Goal: Task Accomplishment & Management: Manage account settings

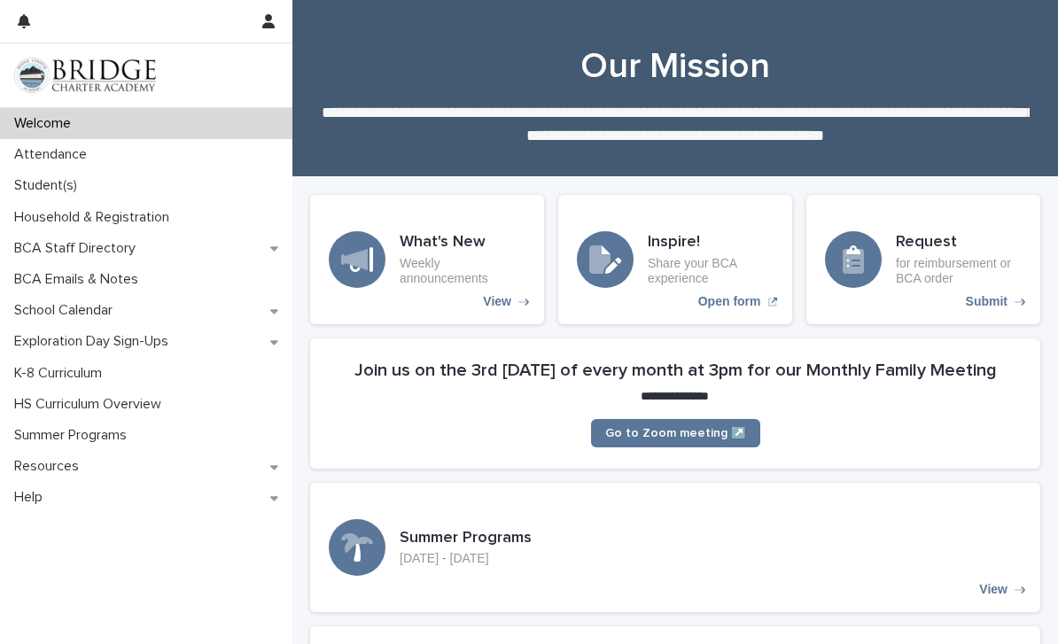
click at [73, 182] on p "Student(s)" at bounding box center [49, 185] width 84 height 17
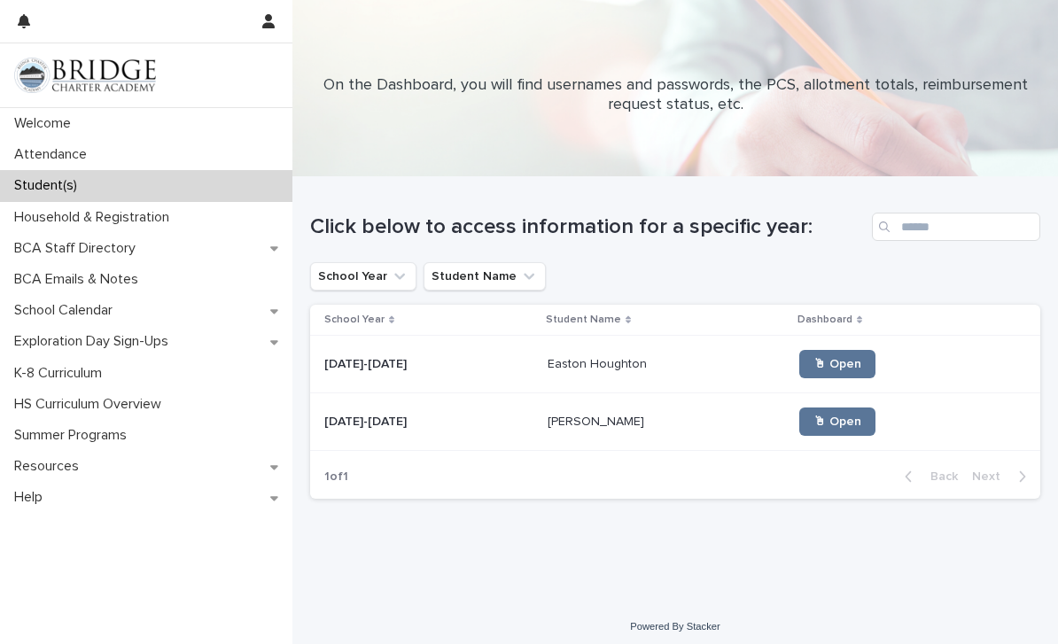
click at [90, 162] on p "Attendance" at bounding box center [54, 154] width 94 height 17
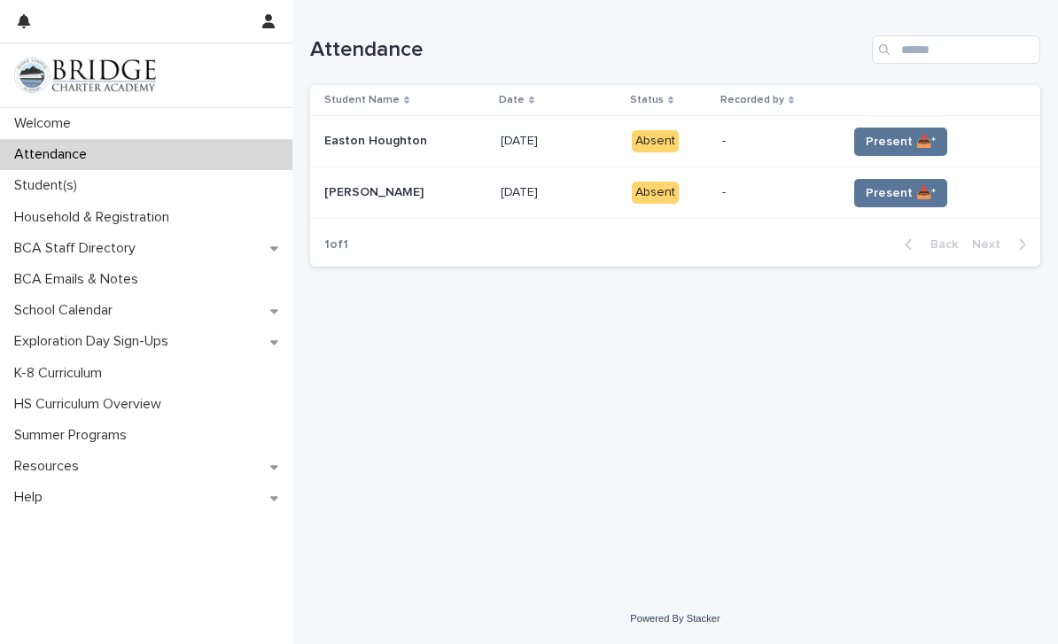
click at [908, 141] on span "Present 📥*" at bounding box center [900, 142] width 70 height 18
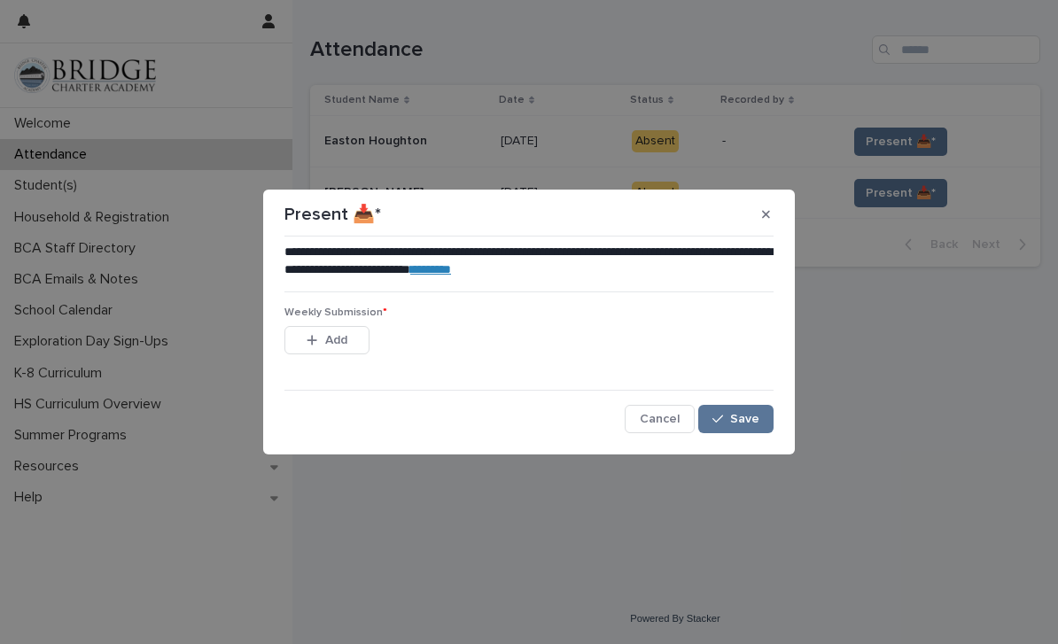
click at [344, 338] on span "Add" at bounding box center [336, 340] width 22 height 12
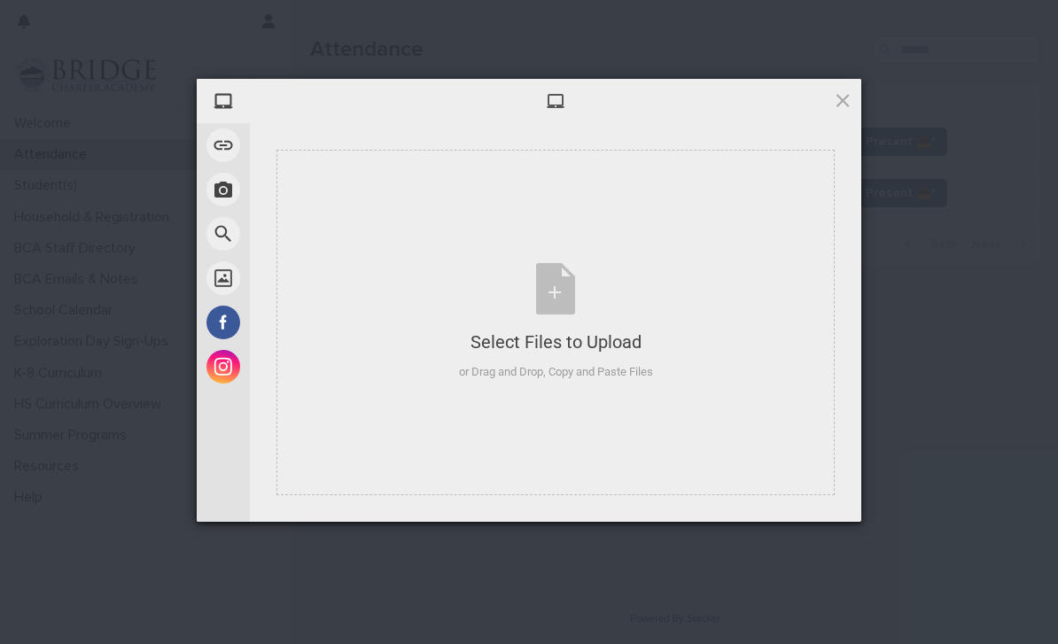
click at [227, 277] on span at bounding box center [223, 278] width 34 height 34
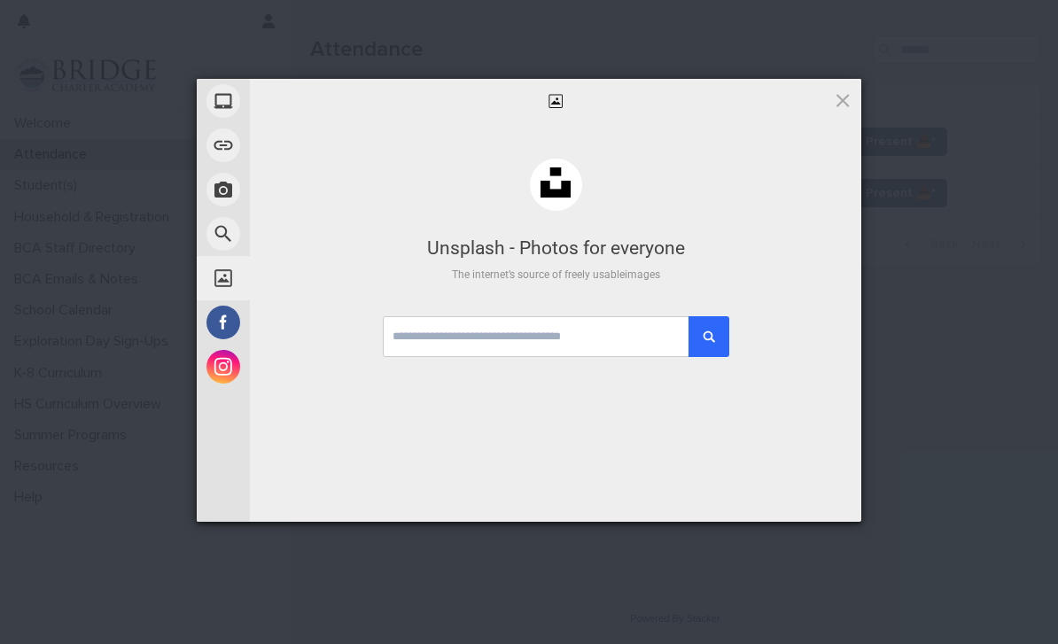
click at [293, 94] on span "My Device" at bounding box center [280, 100] width 52 height 16
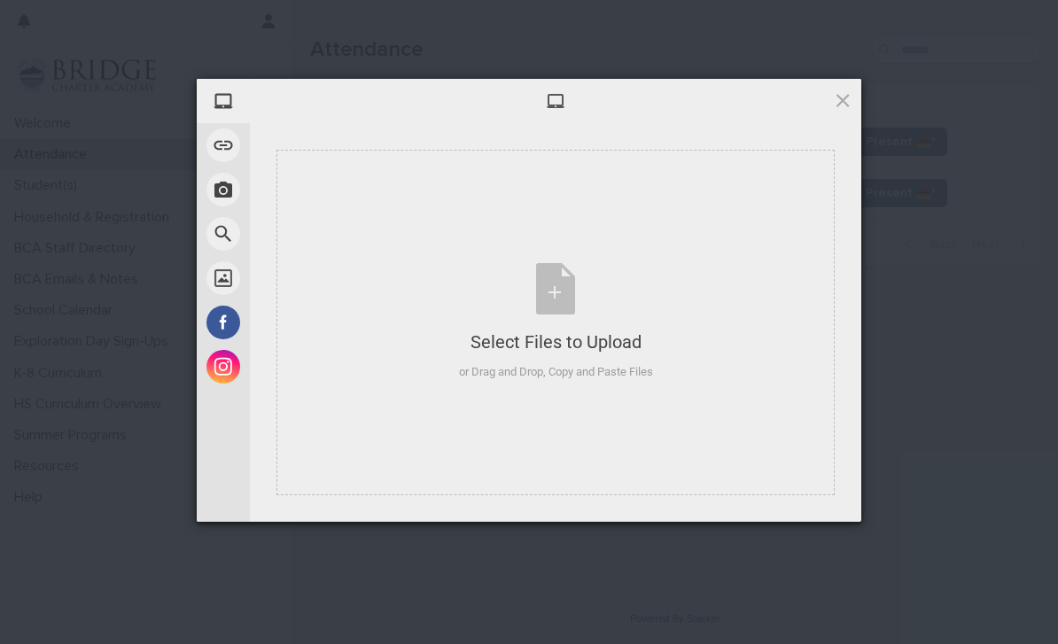
click at [283, 98] on span "My Device" at bounding box center [280, 100] width 52 height 16
click at [569, 350] on div "Select Files to Upload" at bounding box center [556, 342] width 194 height 25
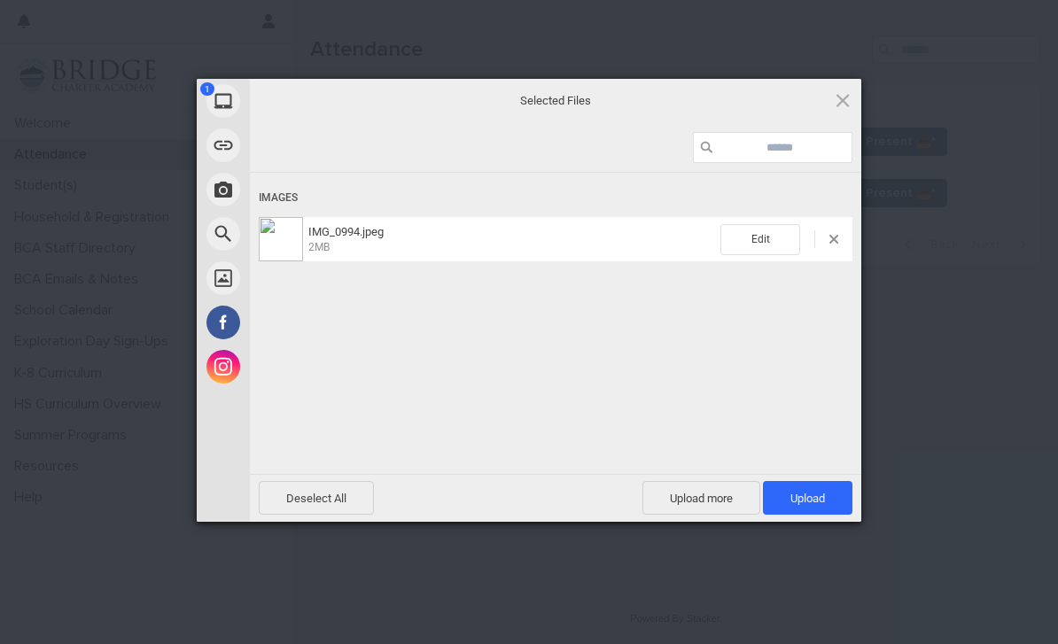
click at [825, 490] on span "Upload 1" at bounding box center [807, 498] width 89 height 34
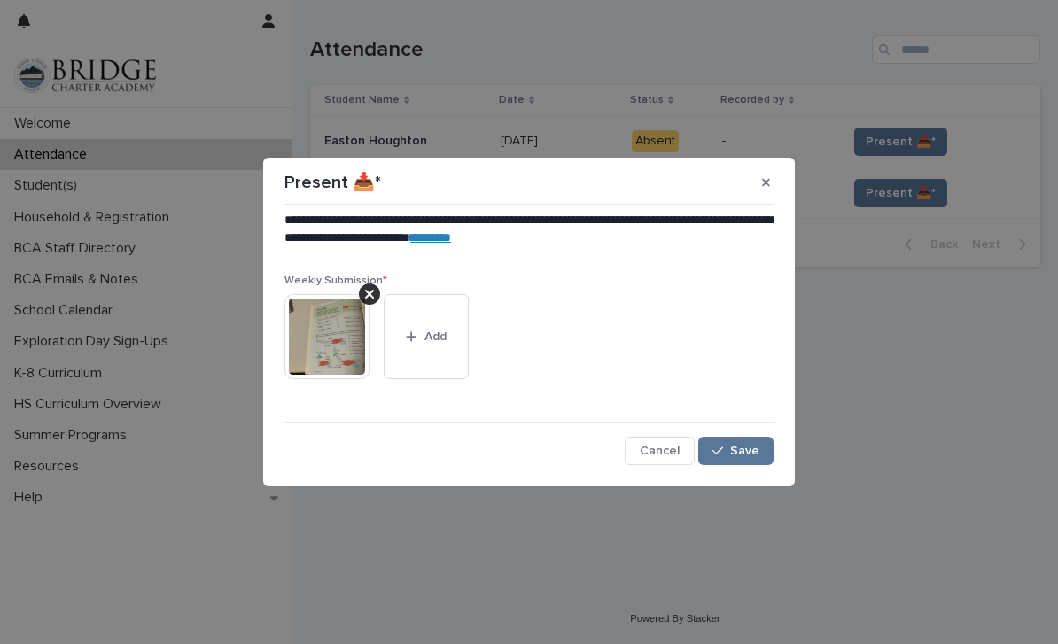
click at [749, 462] on button "Save" at bounding box center [735, 451] width 75 height 28
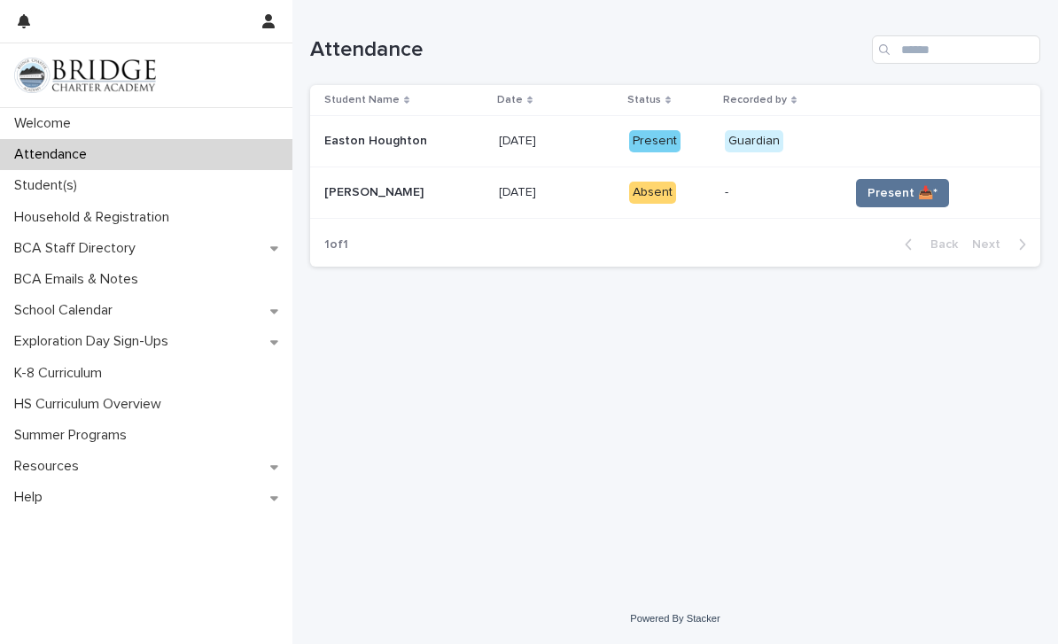
click at [894, 187] on span "Present 📥*" at bounding box center [902, 193] width 70 height 18
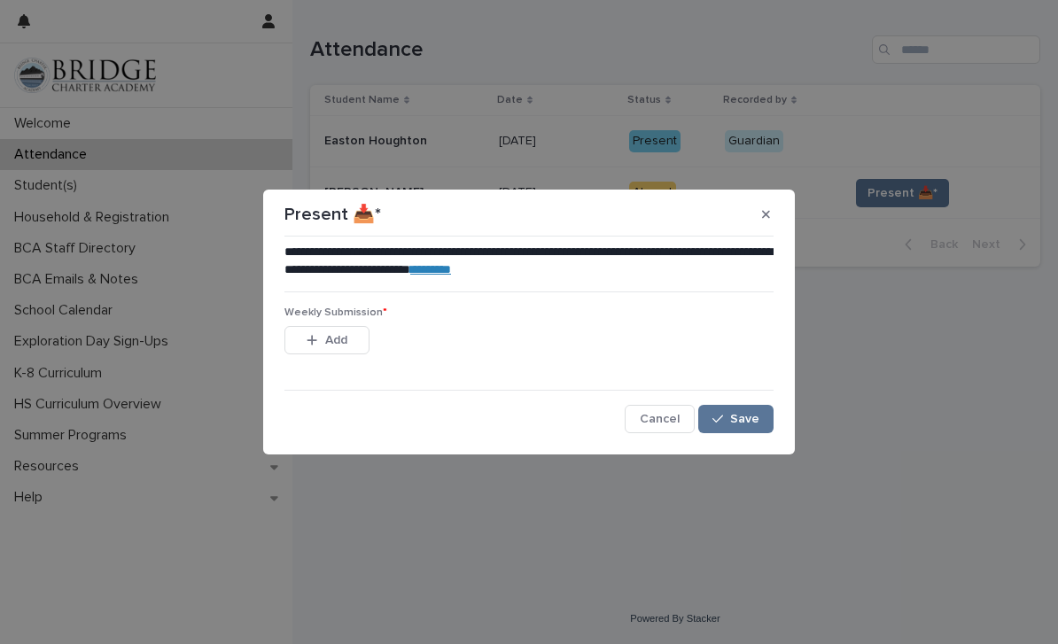
click at [343, 347] on button "Add" at bounding box center [326, 340] width 85 height 28
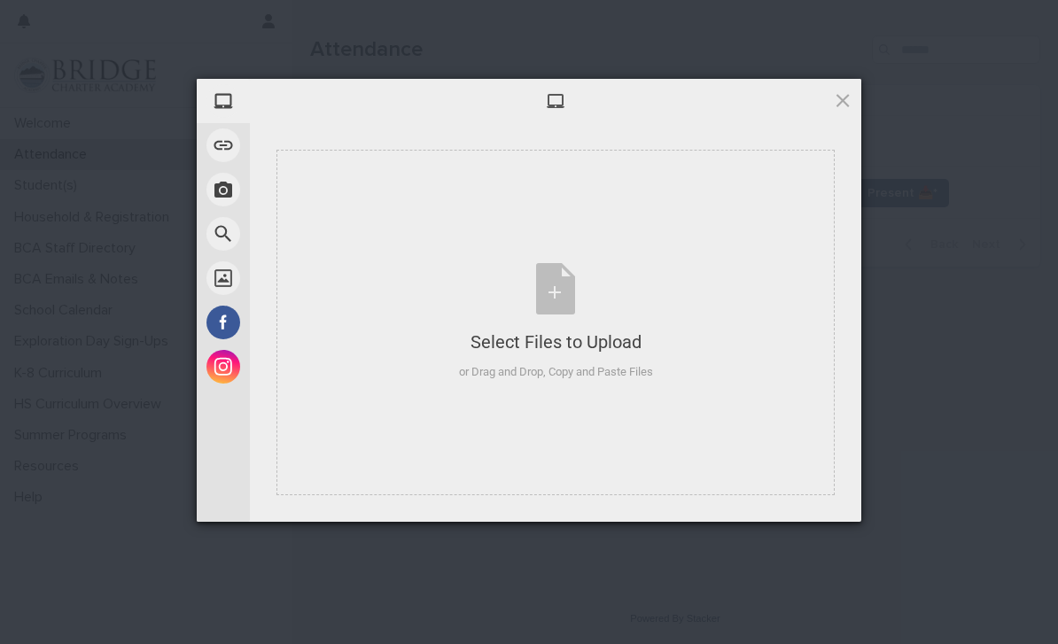
click at [223, 88] on span at bounding box center [223, 101] width 34 height 34
click at [586, 336] on div "Select Files to Upload" at bounding box center [556, 342] width 194 height 25
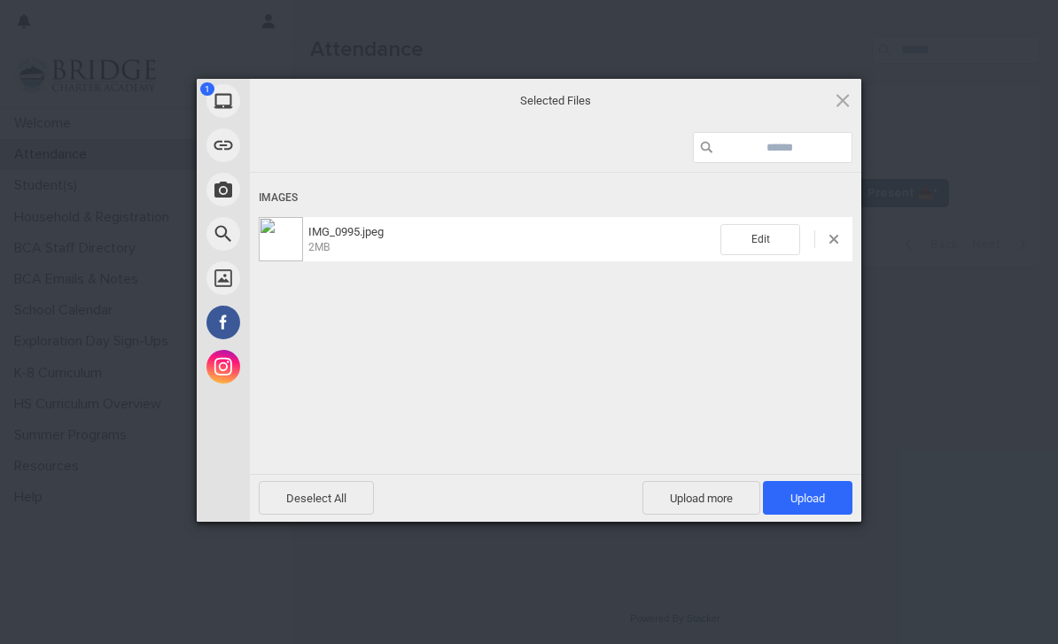
click at [801, 512] on span "Upload 1" at bounding box center [807, 498] width 89 height 34
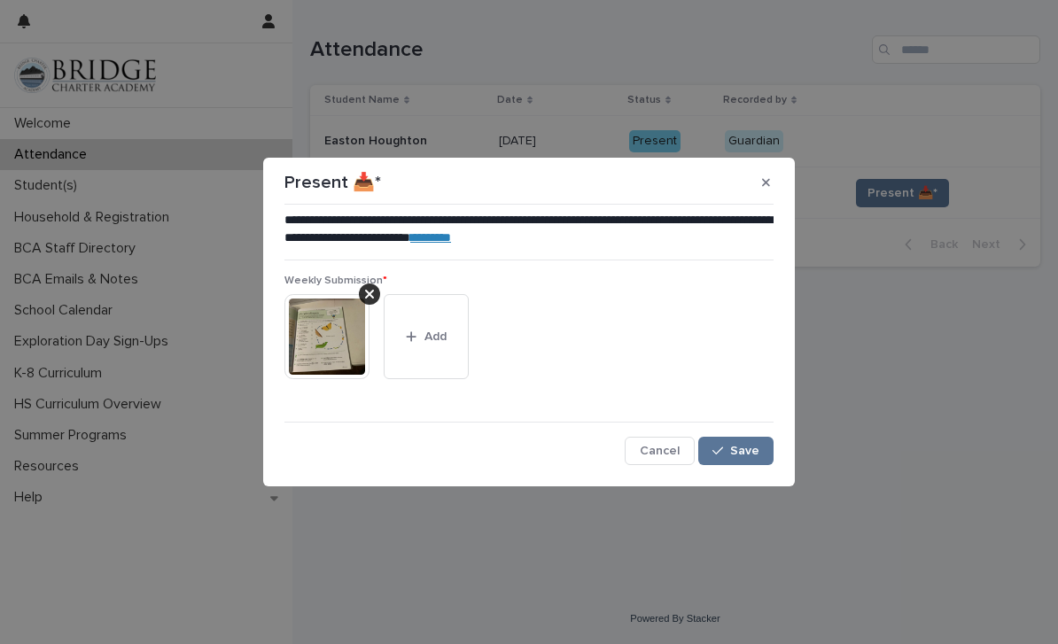
click at [742, 454] on span "Save" at bounding box center [744, 451] width 29 height 12
